Goal: Task Accomplishment & Management: Complete application form

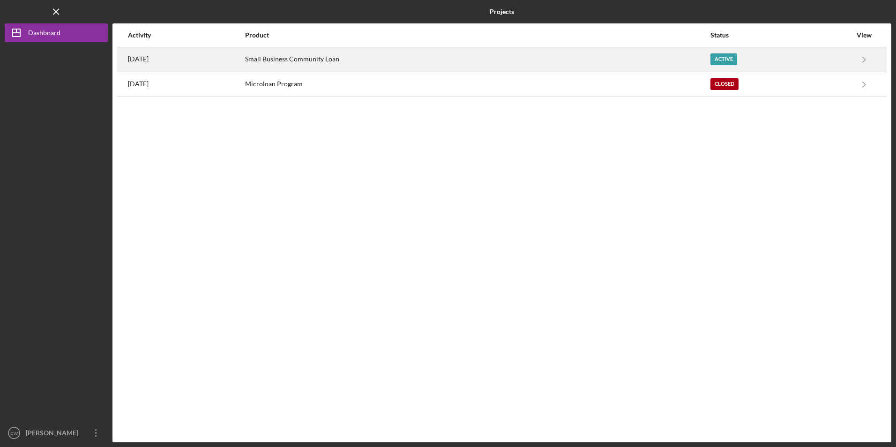
click at [304, 56] on div "Small Business Community Loan" at bounding box center [477, 59] width 464 height 23
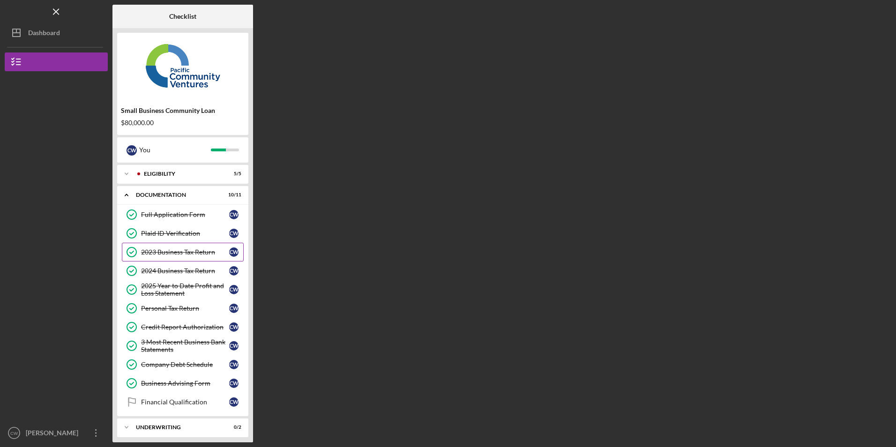
click at [168, 247] on link "2023 Business Tax Return 2023 Business Tax Return C W" at bounding box center [183, 252] width 122 height 19
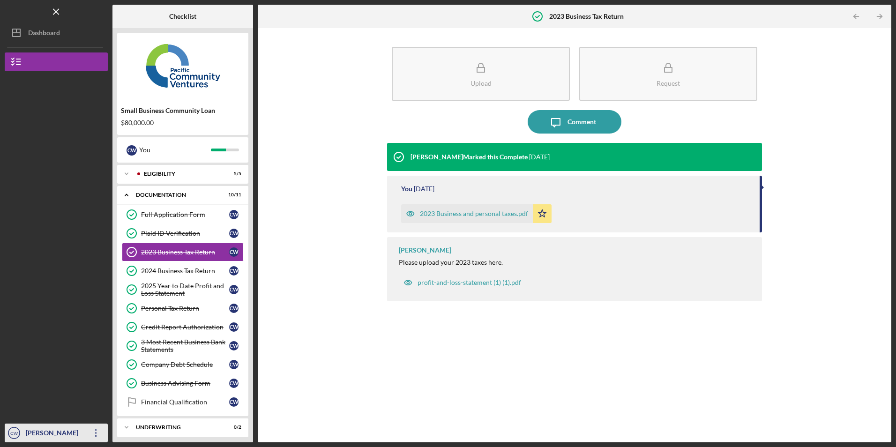
click at [78, 434] on div "[PERSON_NAME]" at bounding box center [53, 434] width 61 height 21
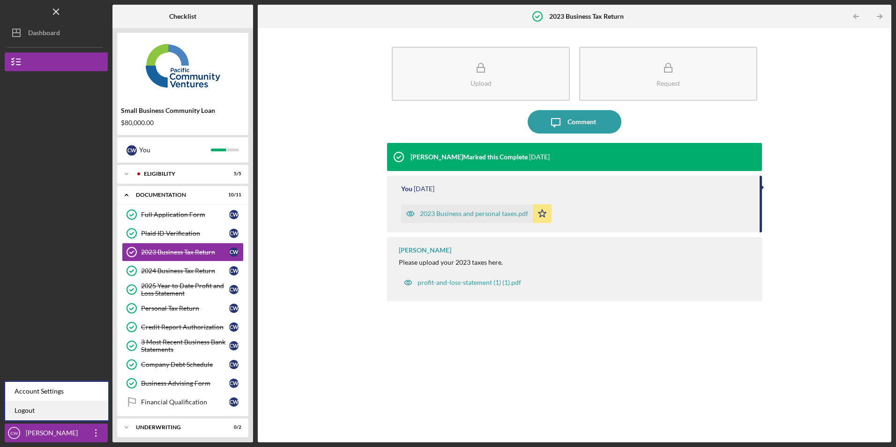
click at [67, 417] on link "Logout" at bounding box center [56, 410] width 103 height 19
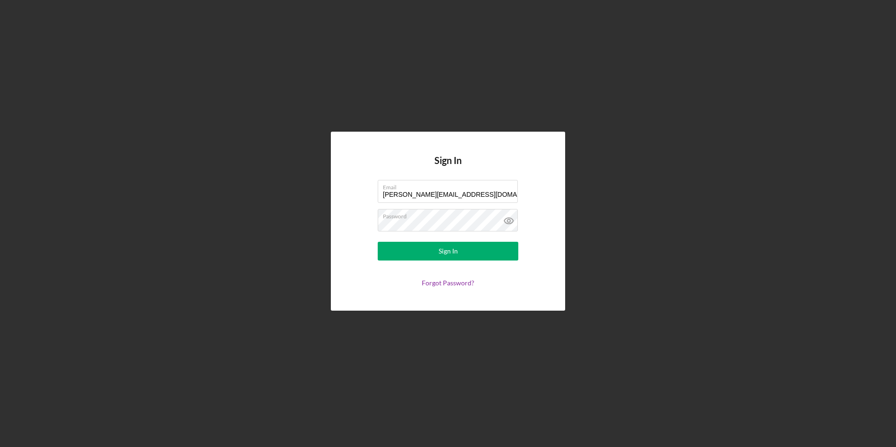
drag, startPoint x: 451, startPoint y: 196, endPoint x: 243, endPoint y: 173, distance: 208.8
click at [243, 173] on div "Sign In Email [PERSON_NAME][EMAIL_ADDRESS][DOMAIN_NAME] Password Sign In Forgot…" at bounding box center [448, 221] width 887 height 442
type input "[EMAIL_ADDRESS][DOMAIN_NAME]"
click at [430, 245] on button "Sign In" at bounding box center [448, 251] width 141 height 19
